Goal: Task Accomplishment & Management: Manage account settings

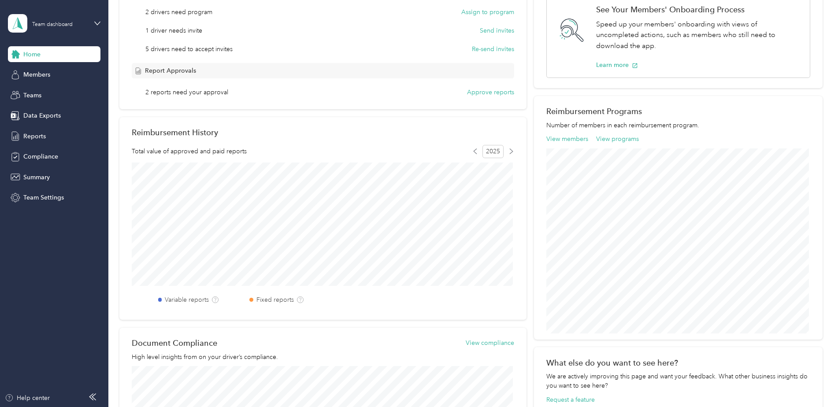
scroll to position [44, 0]
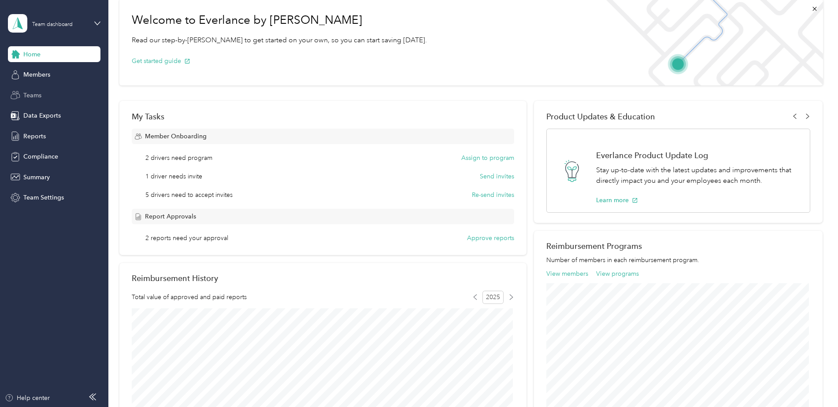
click at [33, 95] on span "Teams" at bounding box center [32, 95] width 18 height 9
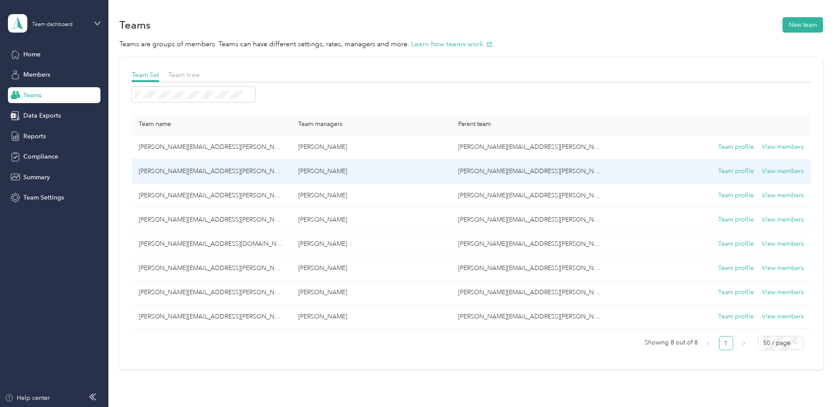
click at [196, 170] on td "[PERSON_NAME][EMAIL_ADDRESS][PERSON_NAME][DOMAIN_NAME]" at bounding box center [212, 171] width 160 height 24
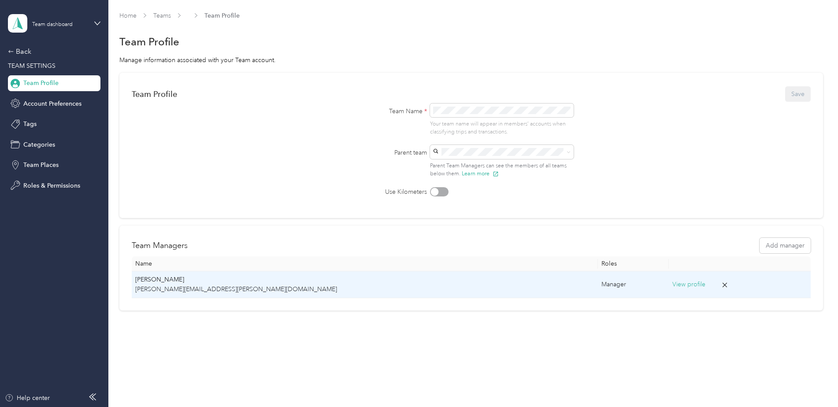
click at [672, 281] on button "View profile" at bounding box center [688, 285] width 33 height 10
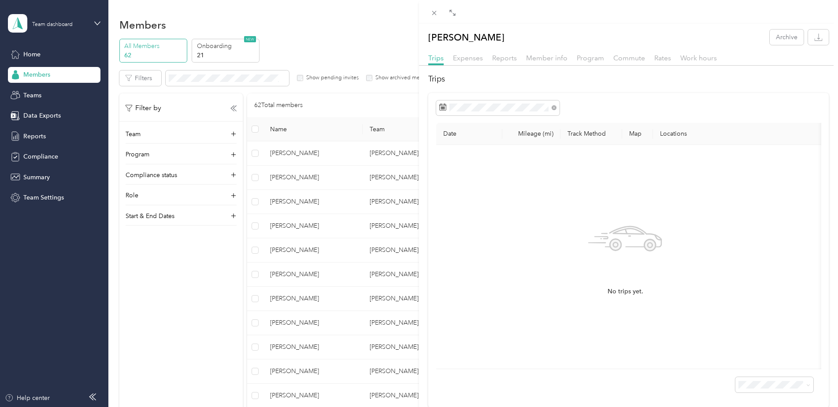
click at [234, 174] on div "[PERSON_NAME] Archive Trips Expenses Reports Member info Program Commute Rates …" at bounding box center [419, 203] width 838 height 407
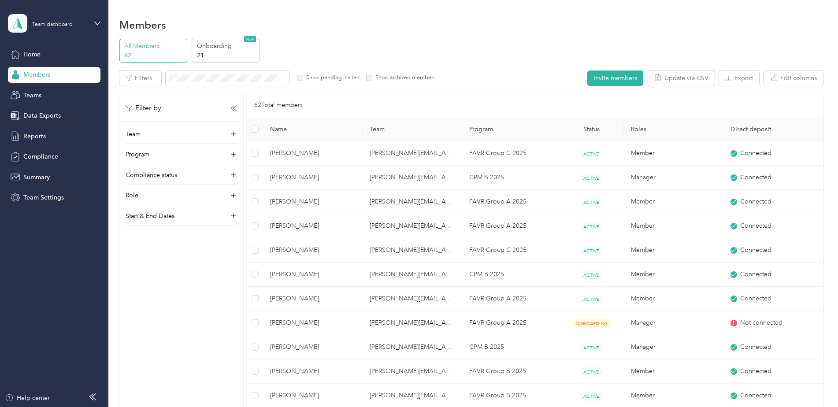
click at [204, 175] on div "Compliance status" at bounding box center [181, 178] width 111 height 14
click at [41, 95] on span "Teams" at bounding box center [32, 95] width 18 height 9
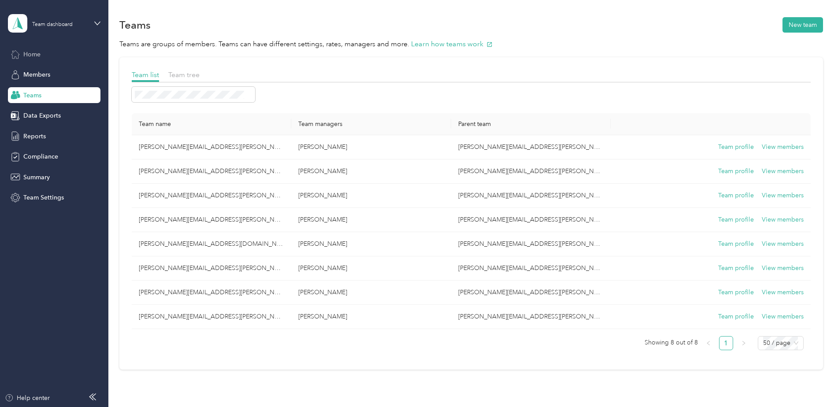
click at [30, 52] on span "Home" at bounding box center [31, 54] width 17 height 9
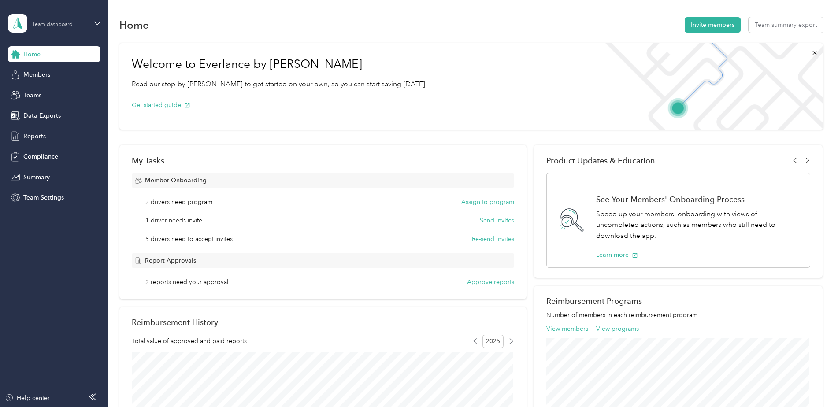
click at [82, 26] on div "Team dashboard" at bounding box center [59, 23] width 55 height 8
click at [71, 94] on div "Personal dashboard" at bounding box center [150, 91] width 273 height 15
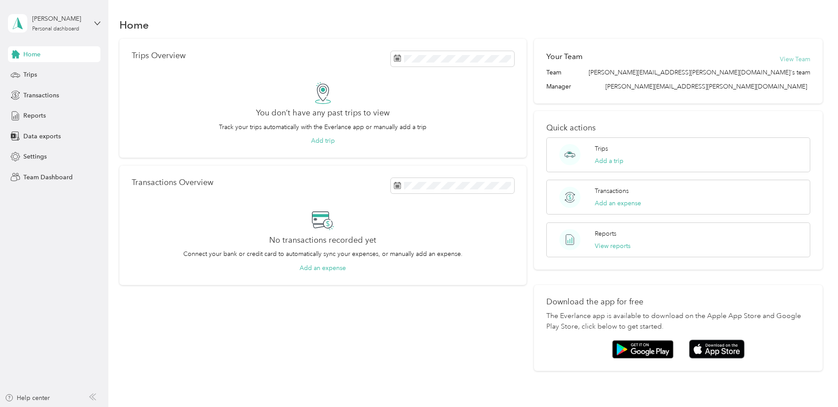
click at [799, 58] on button "View Team" at bounding box center [795, 59] width 30 height 9
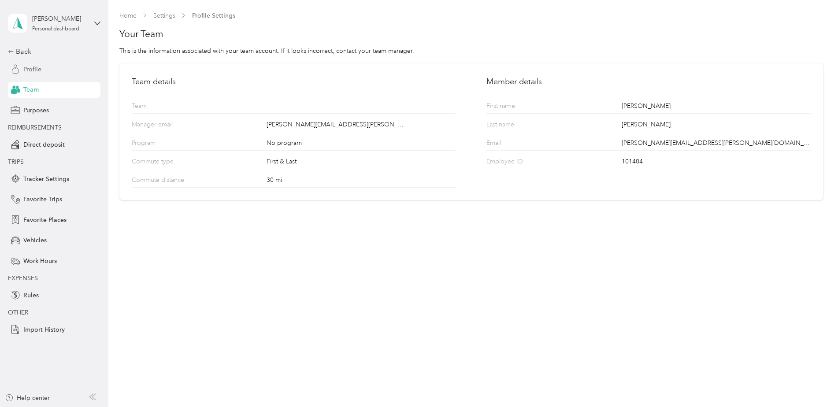
click at [37, 68] on span "Profile" at bounding box center [32, 69] width 18 height 9
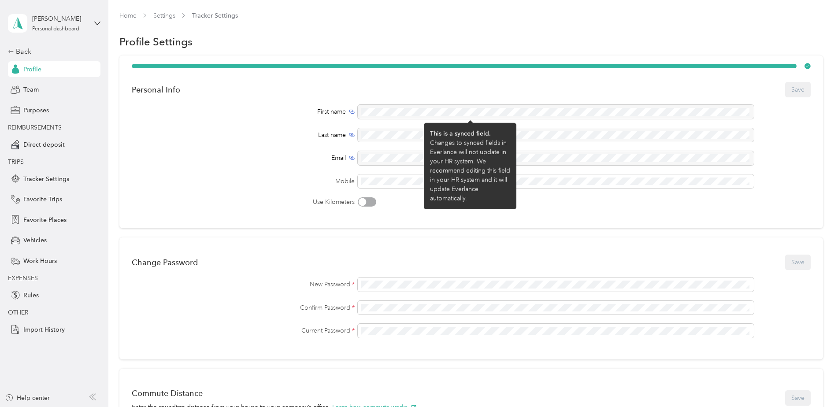
click at [394, 106] on div at bounding box center [556, 112] width 396 height 14
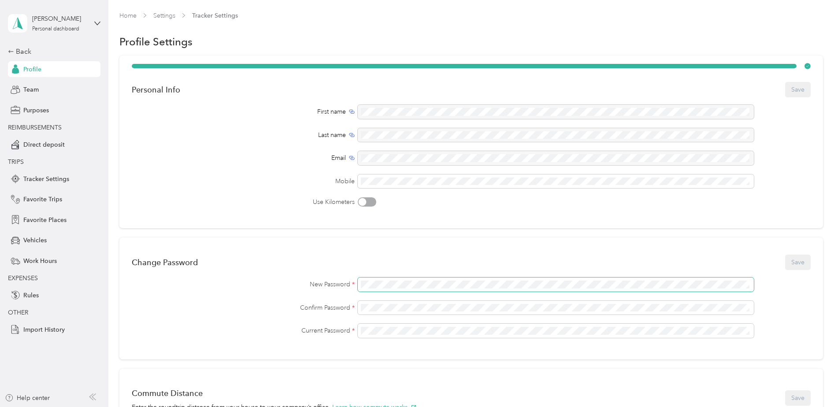
click at [379, 279] on span at bounding box center [556, 285] width 396 height 14
click at [15, 25] on icon at bounding box center [17, 23] width 13 height 12
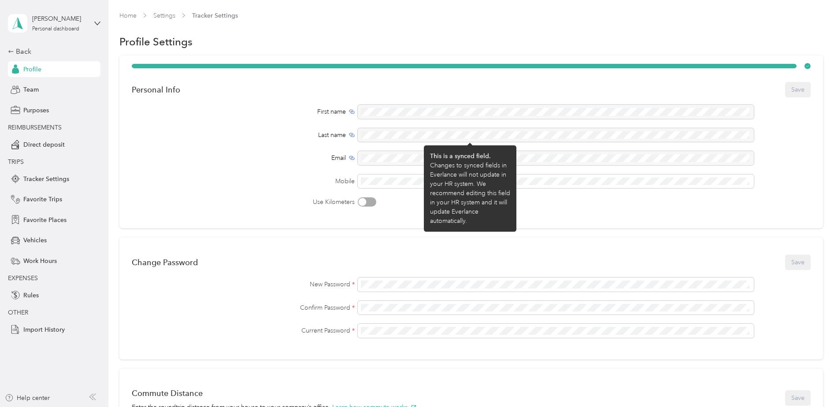
click at [197, 134] on div "Last name" at bounding box center [243, 134] width 223 height 9
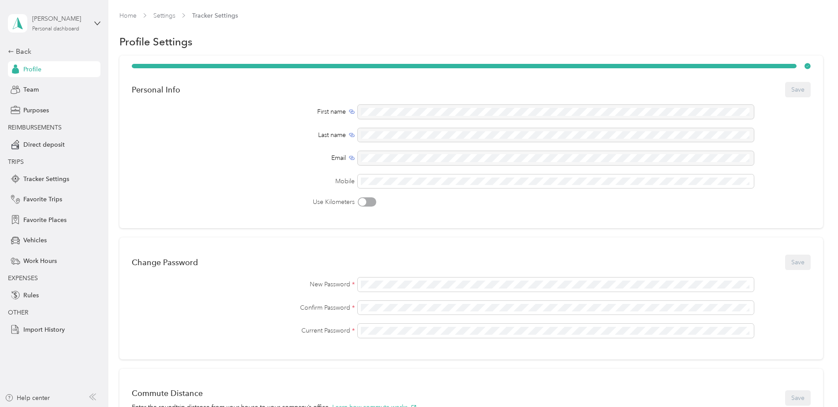
click at [58, 22] on div "[PERSON_NAME]" at bounding box center [59, 18] width 55 height 9
click at [322, 29] on section "Home Settings Tracker Settings Profile Settings Personal Info Save First name L…" at bounding box center [471, 371] width 704 height 720
